Goal: Transaction & Acquisition: Purchase product/service

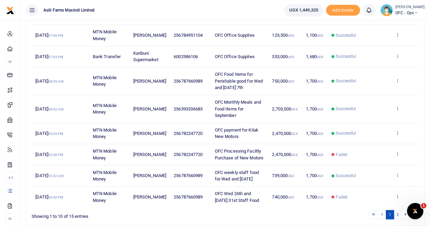
scroll to position [171, 0]
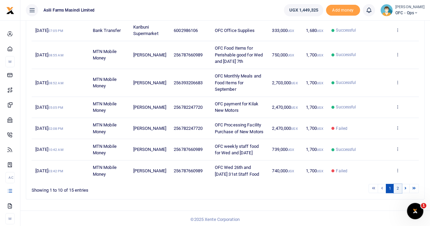
click at [398, 186] on link "2" at bounding box center [398, 188] width 8 height 9
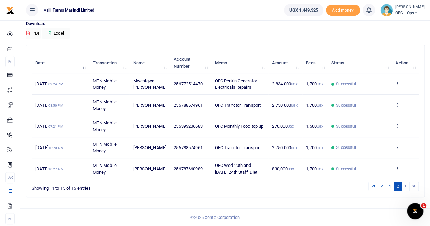
scroll to position [52, 0]
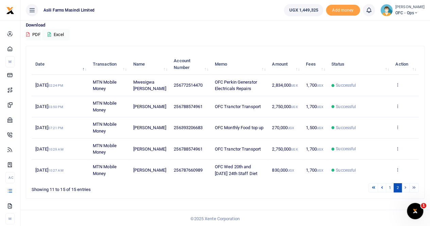
click at [405, 186] on li at bounding box center [406, 187] width 8 height 9
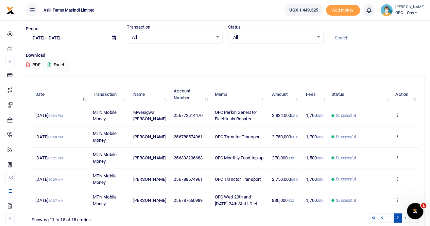
scroll to position [0, 0]
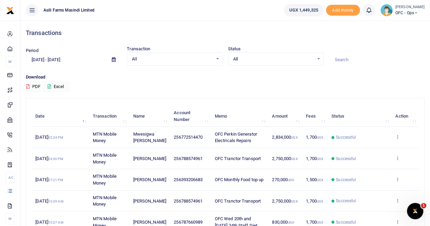
click at [112, 60] on icon at bounding box center [114, 59] width 4 height 4
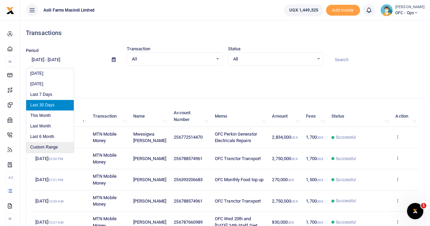
click at [44, 144] on li "Custom Range" at bounding box center [50, 147] width 48 height 11
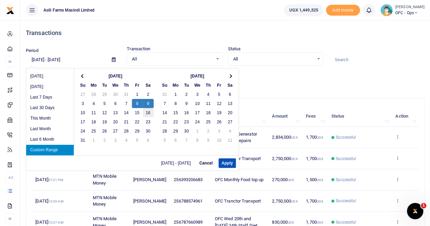
drag, startPoint x: 147, startPoint y: 104, endPoint x: 142, endPoint y: 114, distance: 11.1
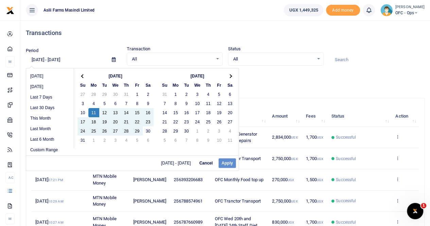
click at [233, 163] on div "08/08/2025 - 08/09/2025 Cancel Apply" at bounding box center [132, 162] width 212 height 15
click at [226, 162] on div "08/08/2025 - 08/09/2025 Cancel Apply" at bounding box center [132, 162] width 212 height 15
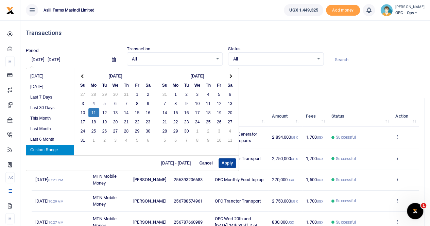
click at [228, 163] on button "Apply" at bounding box center [227, 163] width 17 height 10
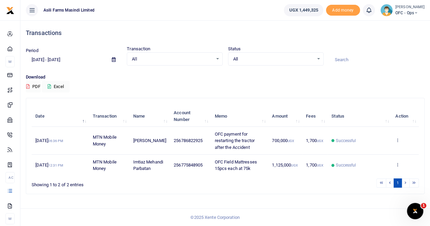
click at [114, 60] on icon at bounding box center [114, 59] width 4 height 4
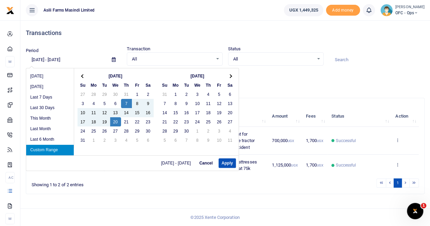
click at [54, 151] on li "Custom Range" at bounding box center [50, 150] width 48 height 11
click at [228, 162] on button "Apply" at bounding box center [227, 163] width 17 height 10
type input "08/07/2025 - 08/20/2025"
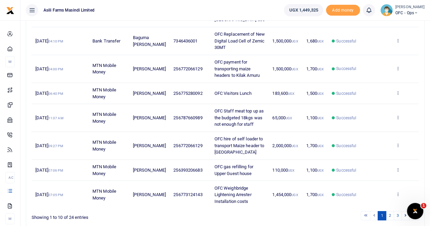
scroll to position [197, 0]
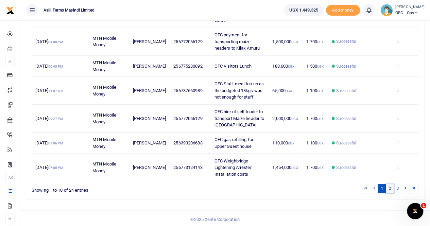
click at [390, 189] on link "2" at bounding box center [390, 188] width 8 height 9
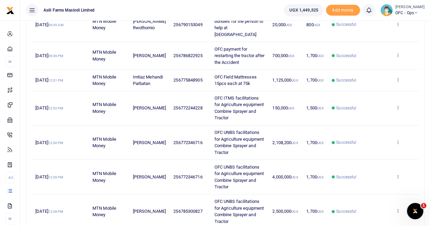
scroll to position [209, 0]
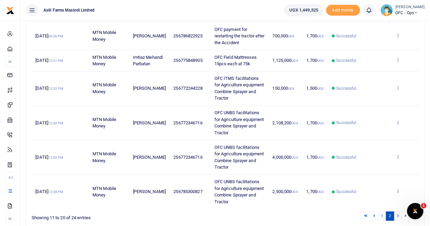
click at [398, 125] on icon at bounding box center [397, 122] width 4 height 5
click at [367, 139] on link "View details" at bounding box center [373, 140] width 54 height 10
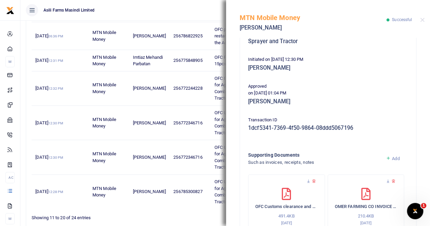
scroll to position [170, 0]
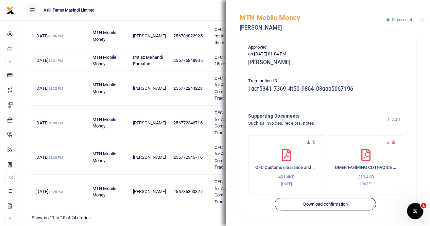
click at [308, 141] on icon at bounding box center [308, 142] width 4 height 4
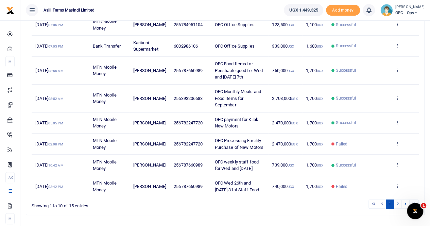
scroll to position [170, 0]
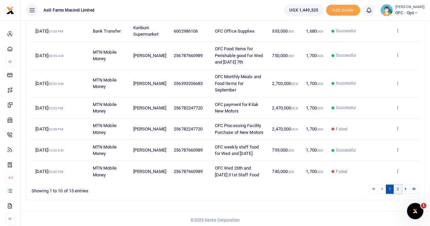
click at [397, 187] on link "2" at bounding box center [398, 189] width 8 height 9
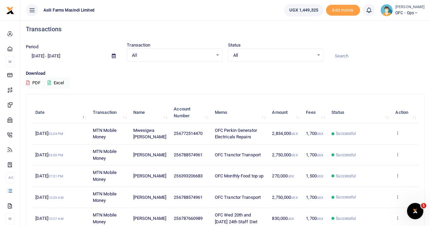
scroll to position [0, 0]
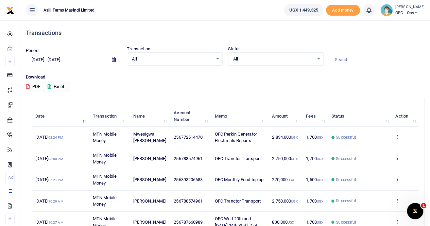
click at [115, 61] on icon at bounding box center [114, 59] width 4 height 4
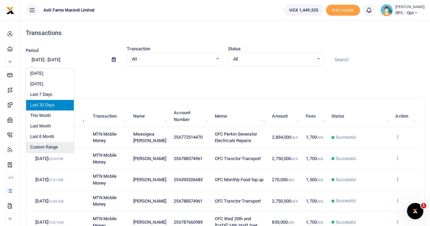
click at [51, 147] on li "Custom Range" at bounding box center [50, 147] width 48 height 11
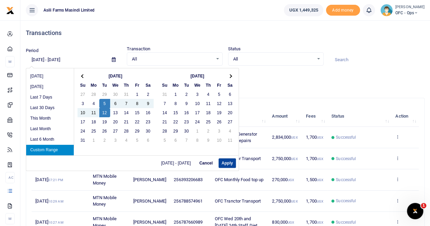
click at [233, 166] on button "Apply" at bounding box center [227, 163] width 17 height 10
type input "08/05/2025 - 08/12/2025"
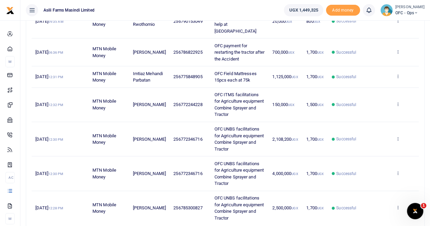
scroll to position [204, 0]
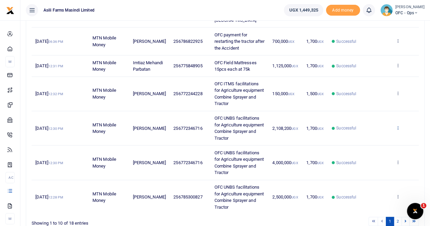
click at [395, 130] on icon at bounding box center [397, 127] width 4 height 5
click at [365, 144] on link "View details" at bounding box center [373, 145] width 54 height 10
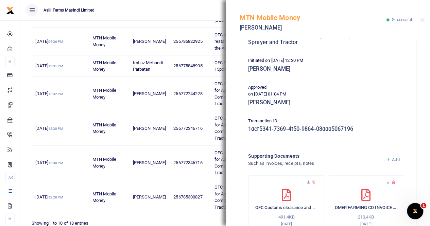
scroll to position [170, 0]
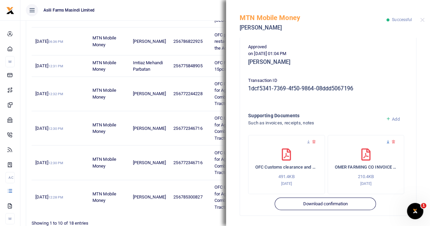
click at [386, 140] on icon at bounding box center [388, 142] width 4 height 4
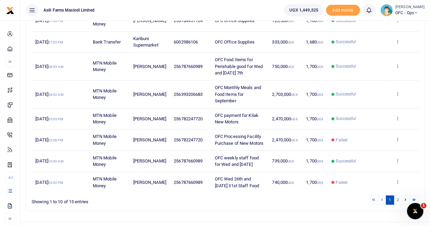
scroll to position [171, 0]
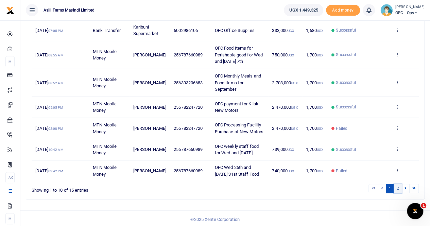
click at [398, 188] on link "2" at bounding box center [398, 188] width 8 height 9
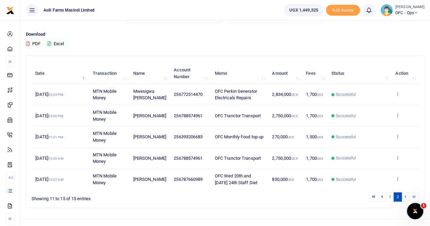
scroll to position [52, 0]
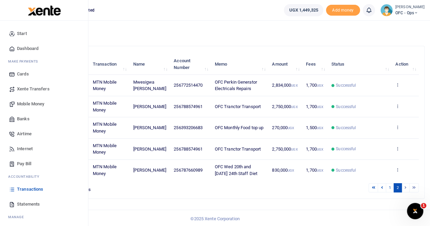
click at [29, 205] on span "Statements" at bounding box center [28, 204] width 23 height 7
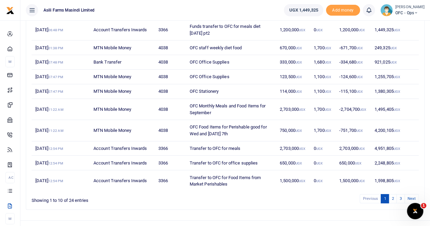
scroll to position [102, 0]
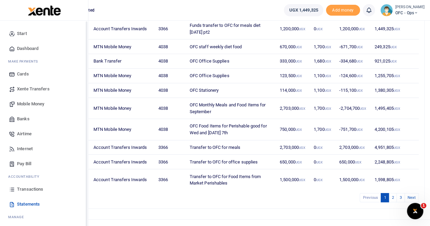
click at [23, 189] on span "Transactions" at bounding box center [30, 189] width 26 height 7
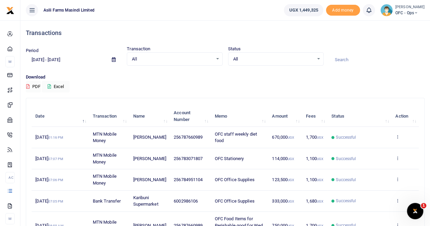
click at [112, 58] on icon at bounding box center [114, 59] width 4 height 4
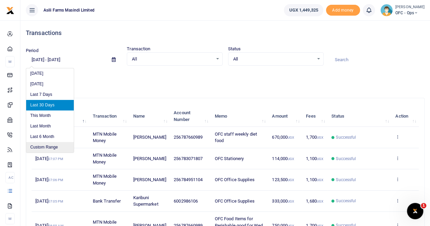
click at [51, 144] on li "Custom Range" at bounding box center [50, 147] width 48 height 11
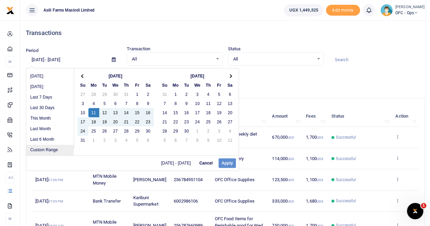
click at [47, 149] on li "Custom Range" at bounding box center [50, 150] width 48 height 11
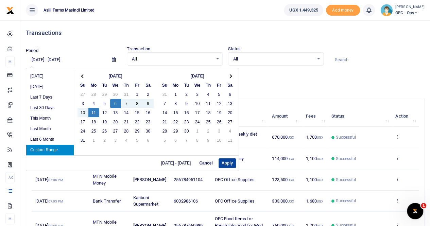
click at [228, 160] on button "Apply" at bounding box center [227, 163] width 17 height 10
type input "08/06/2025 - 08/11/2025"
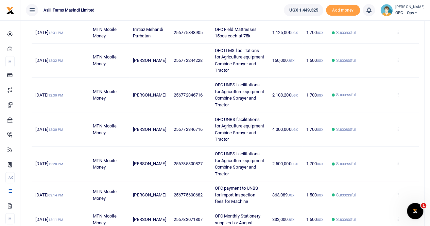
scroll to position [136, 0]
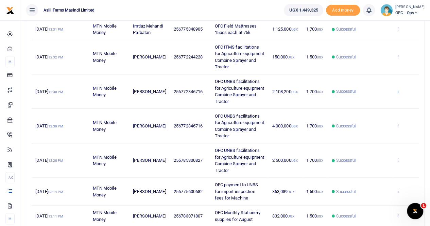
click at [399, 93] on icon at bounding box center [397, 91] width 4 height 5
click at [372, 108] on link "View details" at bounding box center [373, 109] width 54 height 10
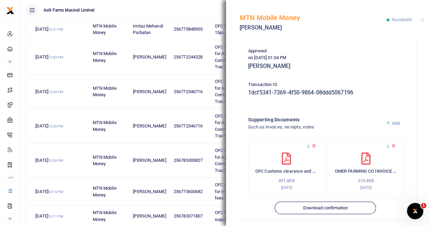
scroll to position [170, 0]
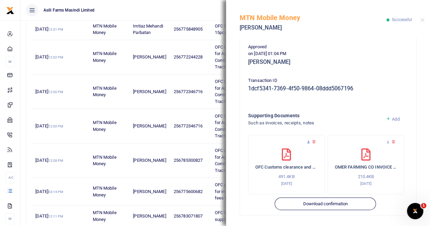
click at [308, 141] on icon at bounding box center [308, 142] width 4 height 4
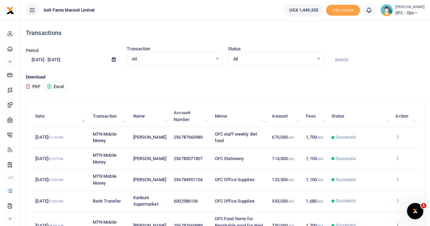
click at [115, 59] on icon at bounding box center [114, 59] width 4 height 4
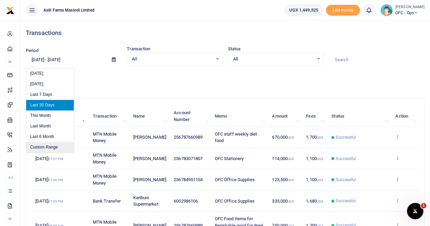
drag, startPoint x: 40, startPoint y: 148, endPoint x: 45, endPoint y: 147, distance: 4.5
click at [41, 148] on li "Custom Range" at bounding box center [50, 147] width 48 height 11
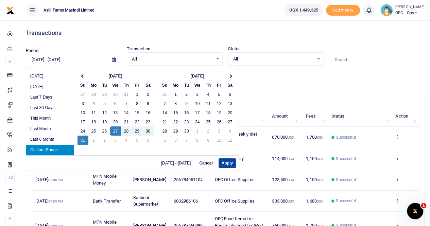
click at [228, 163] on button "Apply" at bounding box center [227, 163] width 17 height 10
type input "08/27/2025 - 08/31/2025"
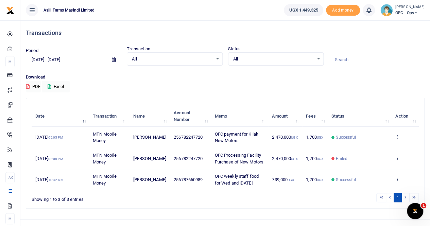
click at [396, 134] on td "View details Send again" at bounding box center [405, 137] width 27 height 21
click at [399, 136] on icon at bounding box center [397, 136] width 4 height 5
click at [370, 146] on link "View details" at bounding box center [373, 149] width 54 height 10
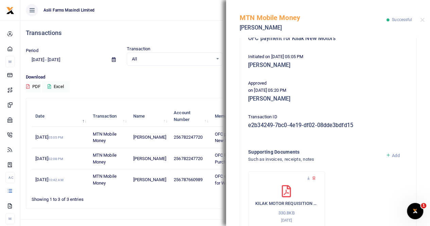
scroll to position [164, 0]
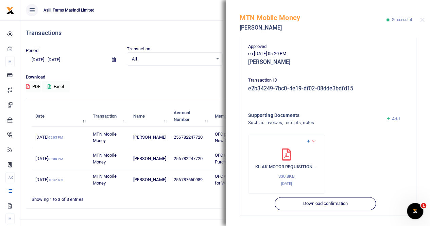
click at [307, 140] on icon at bounding box center [308, 141] width 4 height 4
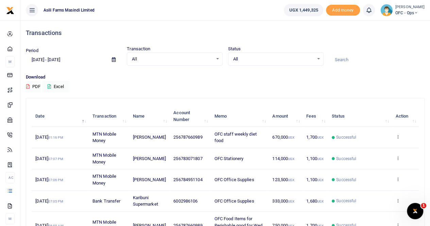
click at [113, 27] on icon at bounding box center [114, 59] width 4 height 4
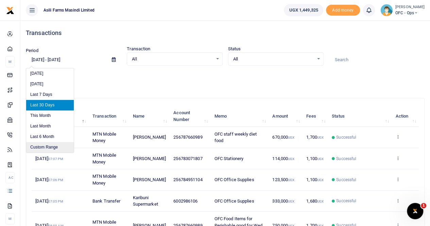
click at [45, 27] on li "Custom Range" at bounding box center [50, 147] width 48 height 11
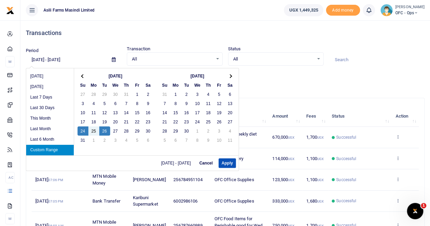
click at [55, 27] on li "Custom Range" at bounding box center [50, 150] width 48 height 11
click at [225, 27] on button "Apply" at bounding box center [227, 163] width 17 height 10
type input "08/24/2025 - 08/26/2025"
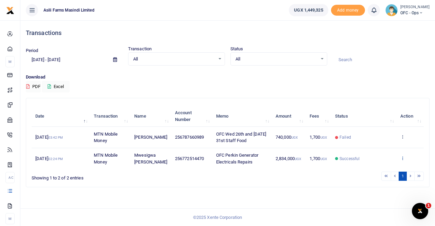
click at [402, 27] on icon at bounding box center [402, 158] width 4 height 5
click at [383, 27] on link "View details" at bounding box center [378, 132] width 54 height 10
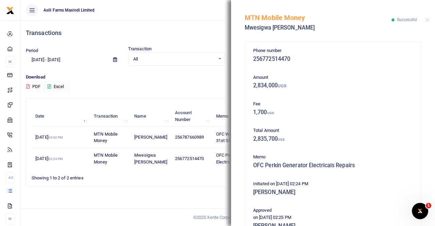
scroll to position [164, 0]
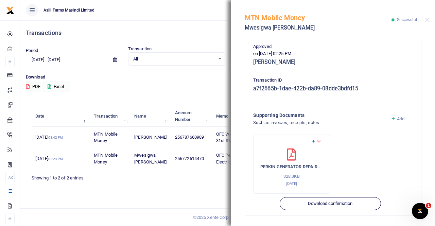
click at [313, 27] on icon at bounding box center [313, 141] width 4 height 4
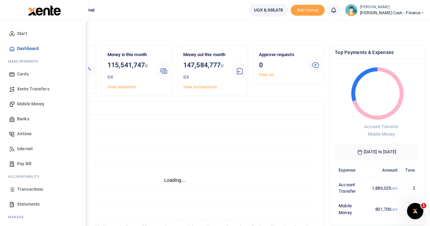
scroll to position [5, 5]
click at [27, 119] on span "Banks" at bounding box center [23, 119] width 13 height 7
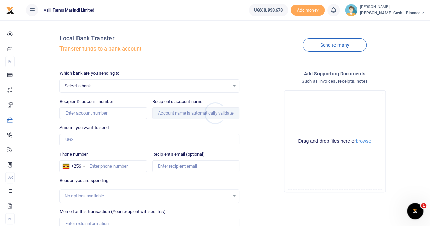
click at [97, 85] on div at bounding box center [215, 113] width 430 height 226
click at [80, 84] on span "Select a bank" at bounding box center [147, 86] width 165 height 7
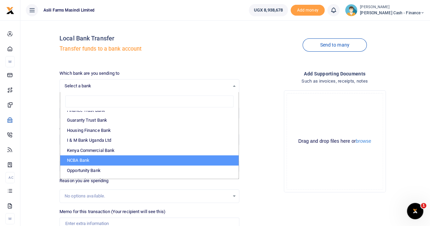
scroll to position [170, 0]
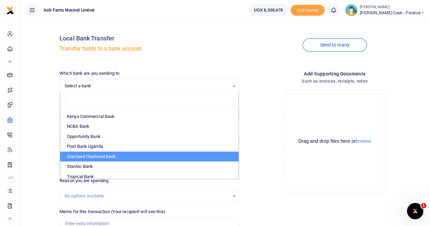
click at [103, 156] on li "Standard Chartered Bank" at bounding box center [149, 157] width 178 height 10
select select "STAN"
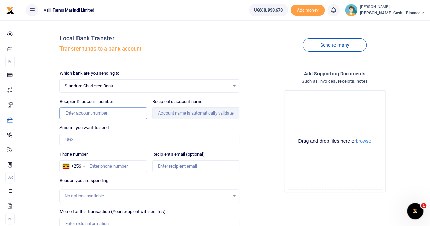
click at [75, 110] on input "Recipient's account number" at bounding box center [102, 113] width 87 height 12
paste input "0104414504500"
type input "0104414504500"
click at [86, 140] on input "Amount you want to send" at bounding box center [149, 140] width 180 height 12
click at [74, 138] on input "Amount you want to send" at bounding box center [149, 140] width 180 height 12
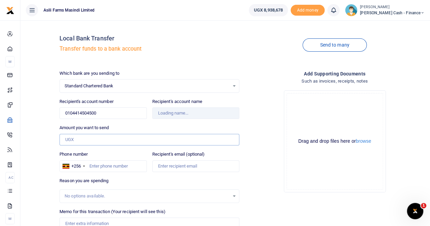
paste input "336,300"
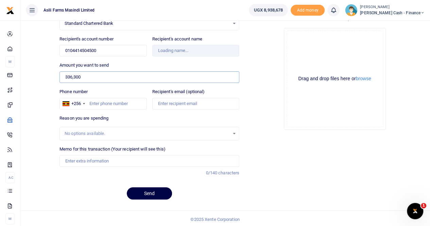
scroll to position [63, 0]
type input "336,300"
click at [75, 158] on input "Memo for this transaction (Your recipient will see this)" at bounding box center [149, 161] width 180 height 12
type input "Dhl Global Forwarding Ug"
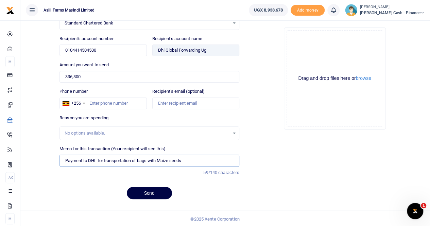
type input "Payment to DHL for transportation of bags with Maize seeds"
click at [362, 80] on button "browse" at bounding box center [363, 78] width 15 height 5
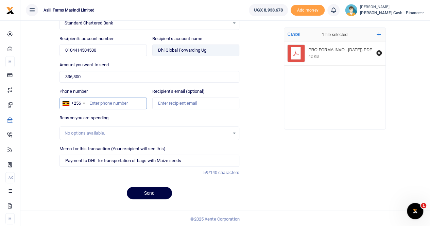
click at [104, 100] on input "Phone number" at bounding box center [102, 104] width 87 height 12
type input "759515822"
click at [186, 102] on input "Recipient's email (optional)" at bounding box center [195, 104] width 87 height 12
type input "ankunda.pricillah@agilis-partners.com"
click at [147, 191] on button "Send" at bounding box center [149, 193] width 45 height 12
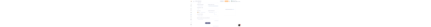
scroll to position [63, 0]
